Goal: Navigation & Orientation: Find specific page/section

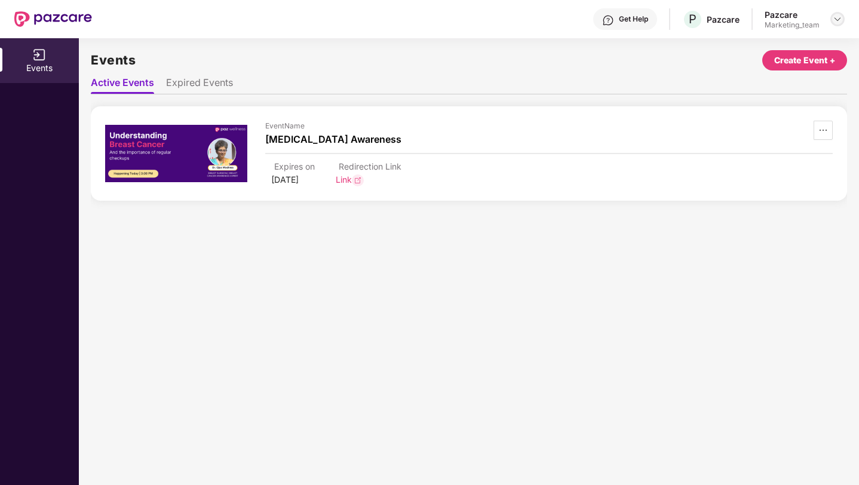
click at [836, 18] on img at bounding box center [838, 19] width 10 height 10
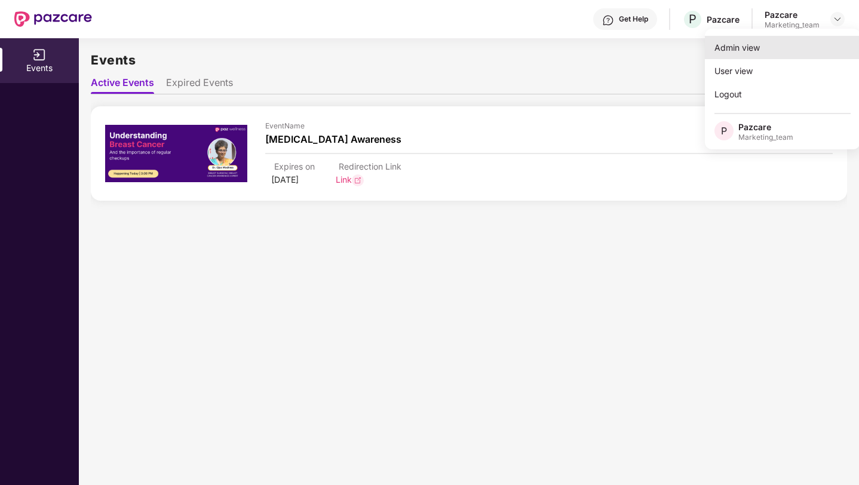
click at [772, 49] on div "Admin view" at bounding box center [782, 47] width 155 height 23
